Goal: Transaction & Acquisition: Purchase product/service

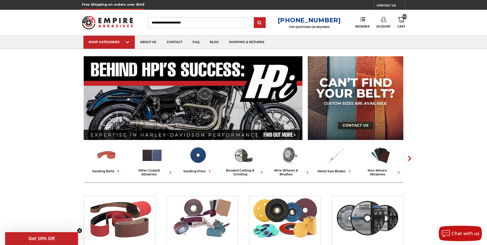
click at [400, 19] on icon at bounding box center [401, 20] width 6 height 6
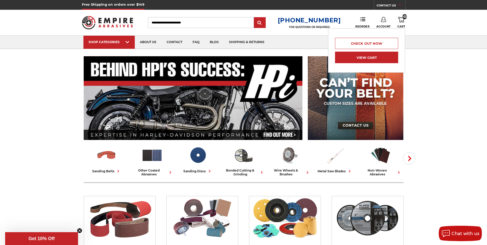
click at [358, 58] on link "View Cart" at bounding box center [366, 58] width 63 height 12
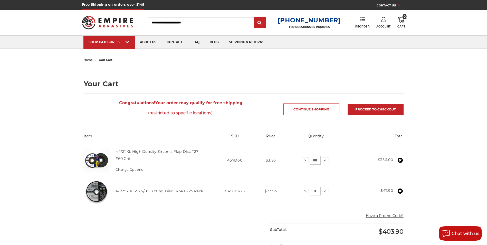
click at [362, 26] on span "Reorder" at bounding box center [362, 26] width 14 height 3
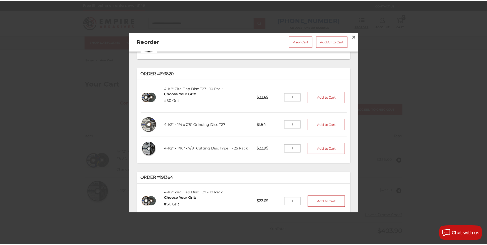
scroll to position [77, 0]
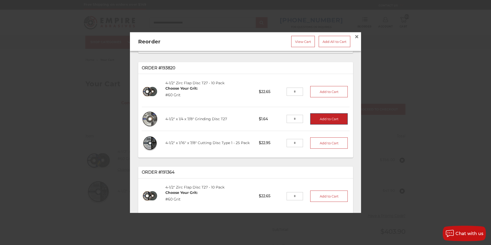
click at [316, 115] on button "Add to Cart" at bounding box center [328, 118] width 37 height 11
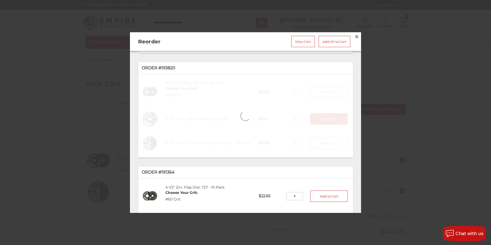
type input "*"
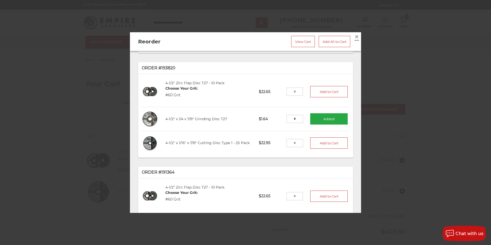
click at [354, 35] on span "×" at bounding box center [356, 37] width 5 height 10
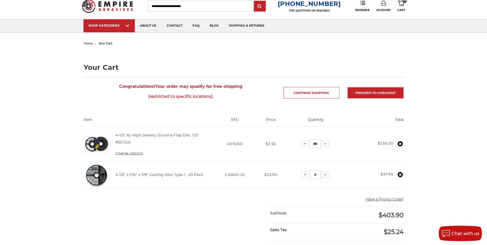
scroll to position [0, 0]
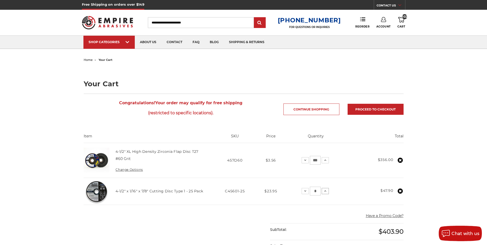
click at [325, 190] on icon at bounding box center [325, 191] width 4 height 4
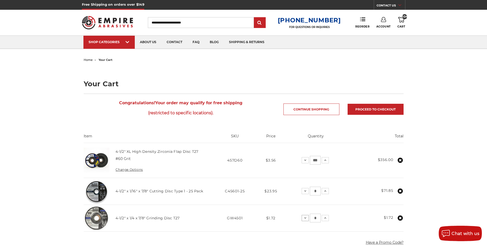
drag, startPoint x: 316, startPoint y: 218, endPoint x: 304, endPoint y: 220, distance: 12.2
click at [304, 220] on div "Decrease Quantity: * Increase Quantity:" at bounding box center [315, 218] width 27 height 9
type input "***"
click at [326, 191] on icon at bounding box center [325, 191] width 4 height 4
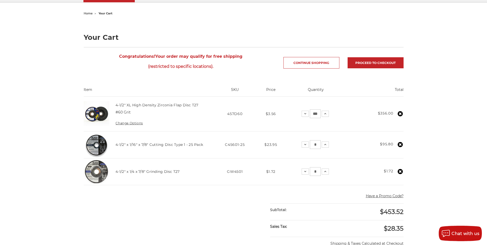
scroll to position [51, 0]
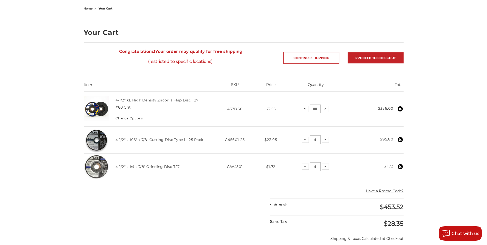
click at [317, 166] on input "*" at bounding box center [315, 166] width 11 height 9
type input "***"
